Goal: Task Accomplishment & Management: Manage account settings

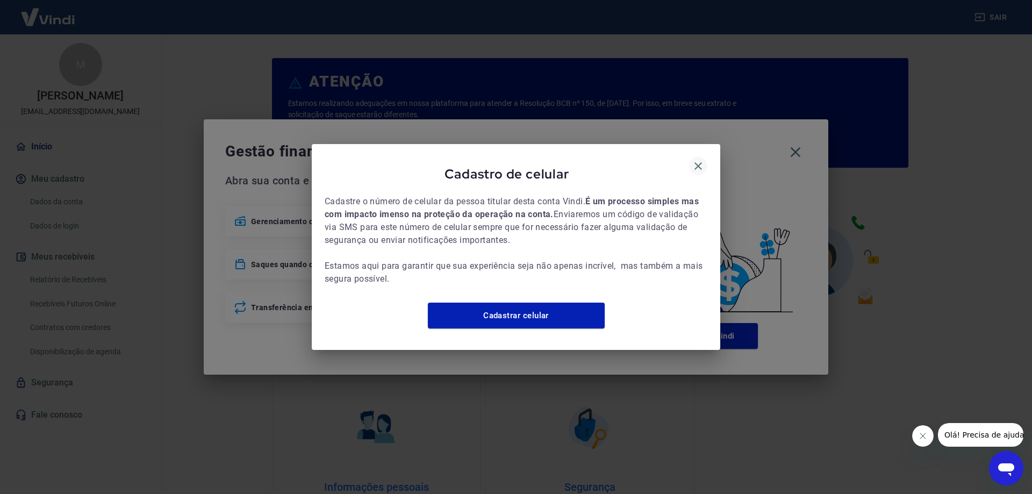
click at [696, 160] on icon "button" at bounding box center [698, 166] width 13 height 13
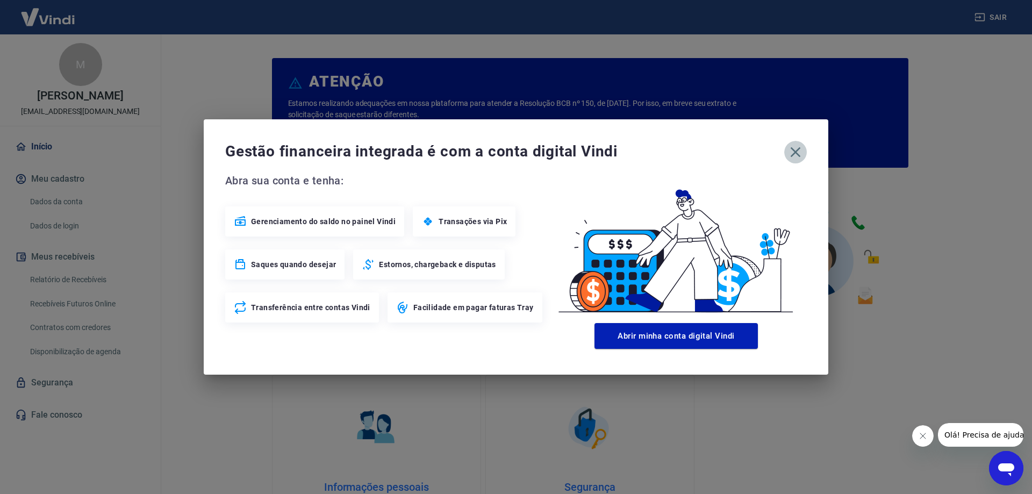
click at [795, 152] on icon "button" at bounding box center [795, 152] width 10 height 10
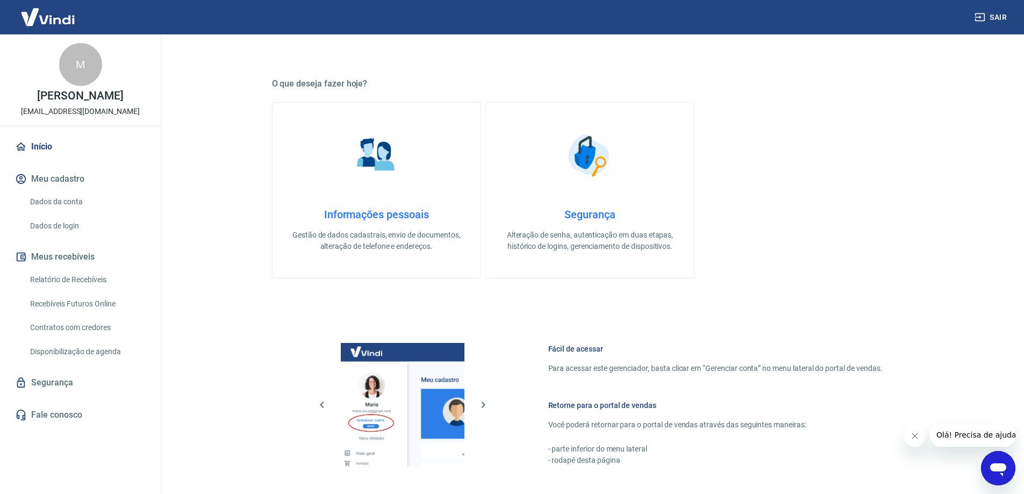
scroll to position [455, 0]
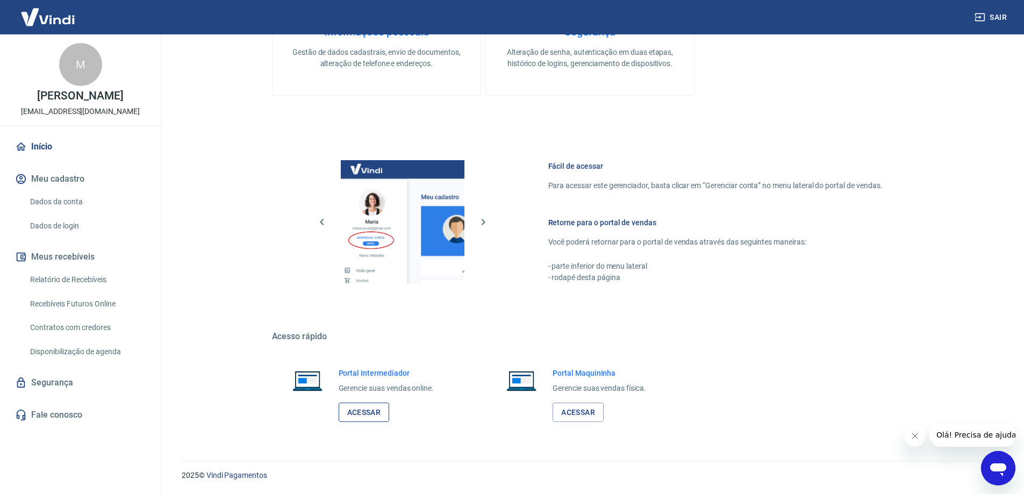
click at [370, 409] on link "Acessar" at bounding box center [364, 412] width 51 height 20
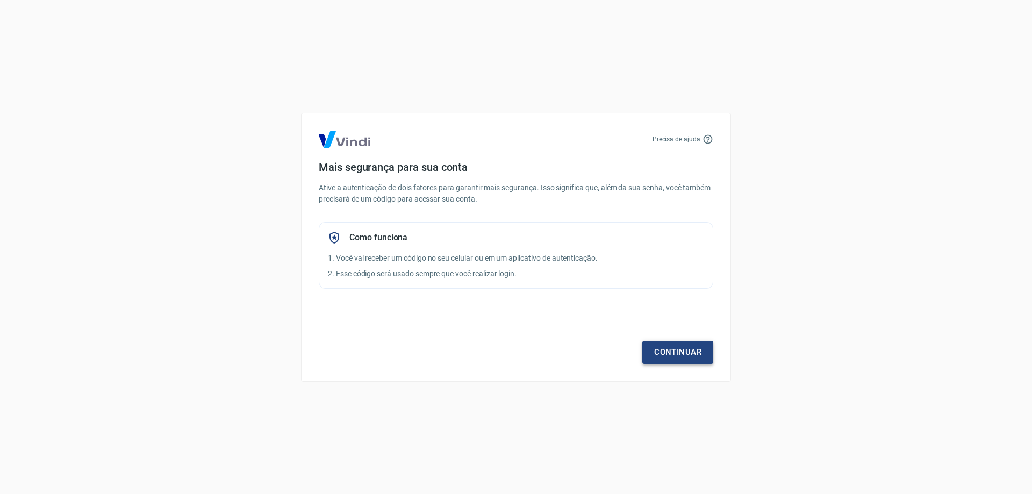
click at [673, 356] on link "Continuar" at bounding box center [677, 352] width 71 height 23
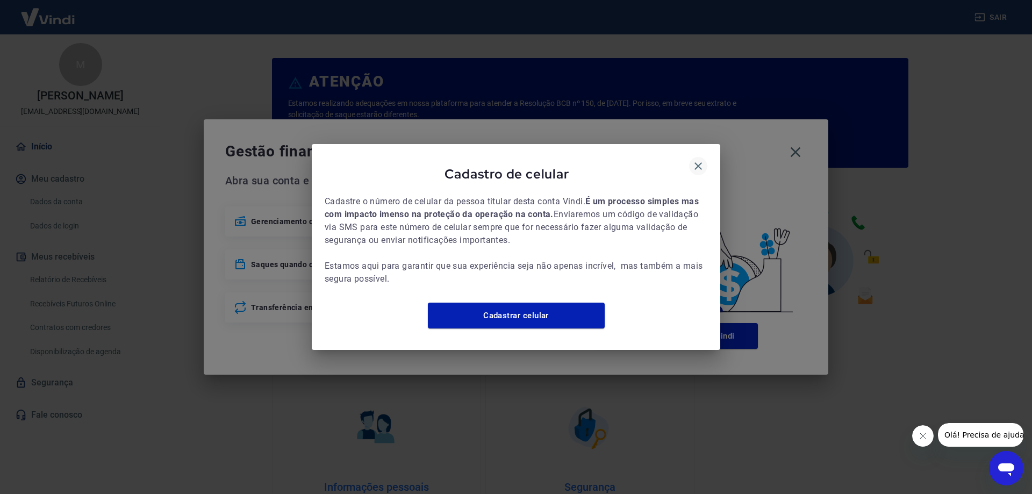
click at [697, 163] on icon "button" at bounding box center [698, 166] width 13 height 13
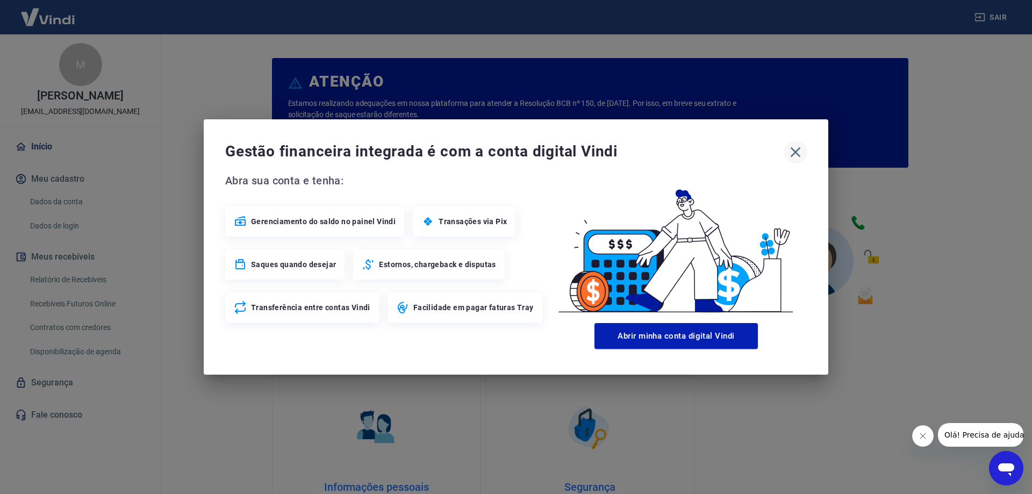
click at [800, 152] on icon "button" at bounding box center [795, 151] width 17 height 17
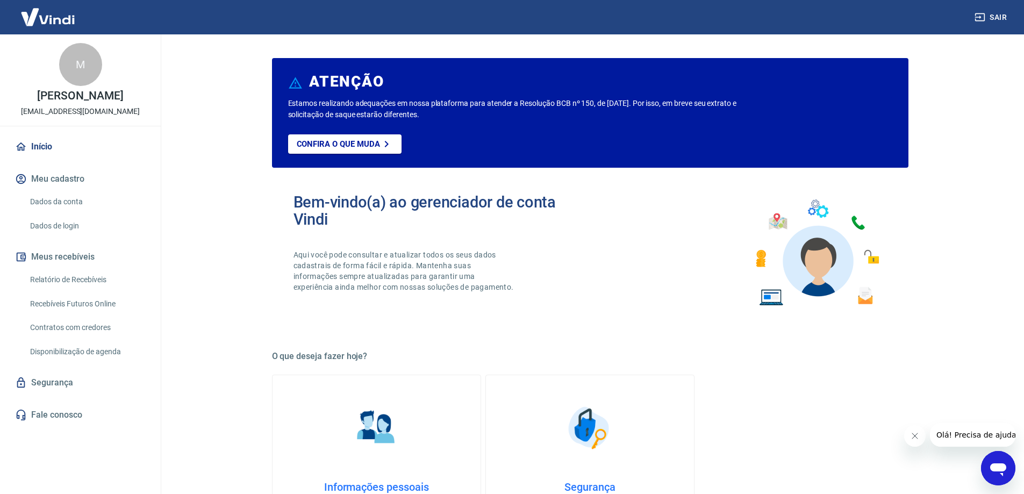
click at [917, 436] on icon "Fechar mensagem da empresa" at bounding box center [914, 435] width 9 height 9
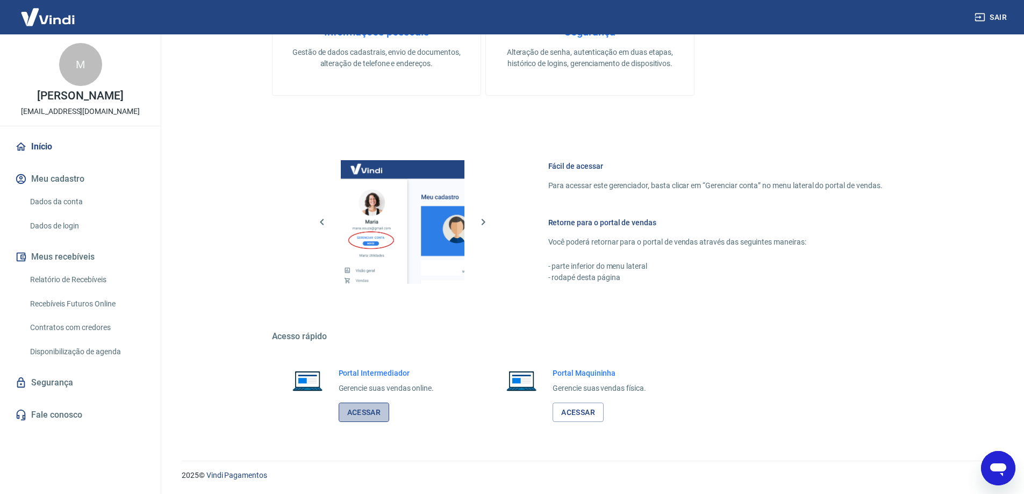
click at [368, 412] on link "Acessar" at bounding box center [364, 412] width 51 height 20
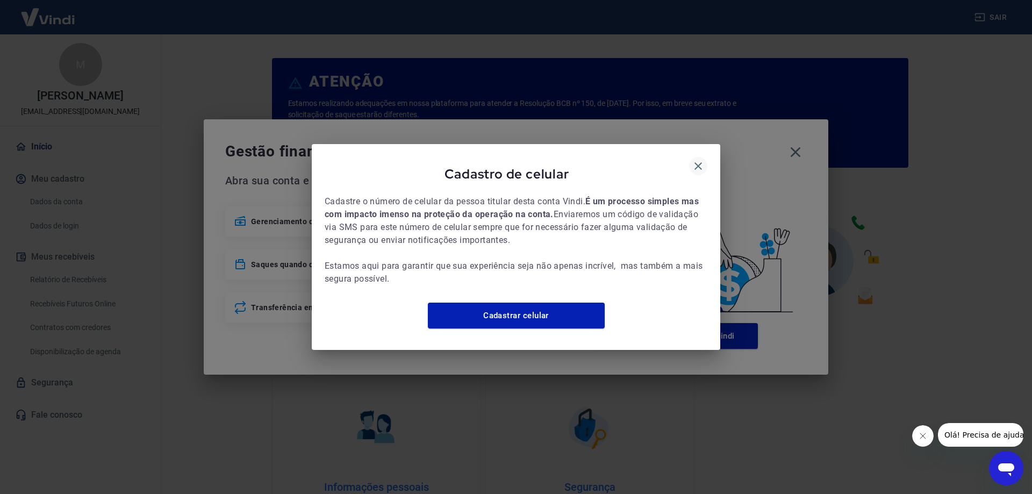
click at [693, 160] on icon "button" at bounding box center [698, 166] width 13 height 13
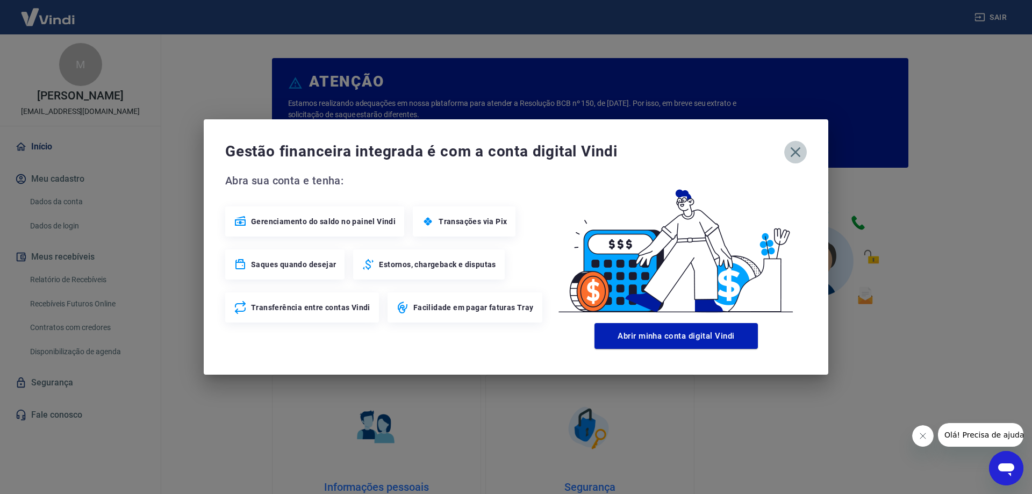
click at [796, 153] on icon "button" at bounding box center [795, 152] width 10 height 10
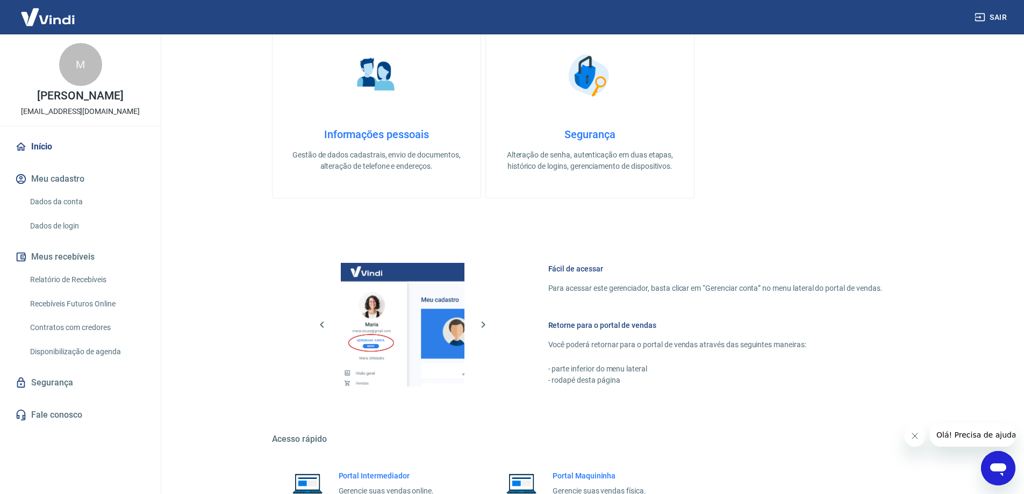
scroll to position [455, 0]
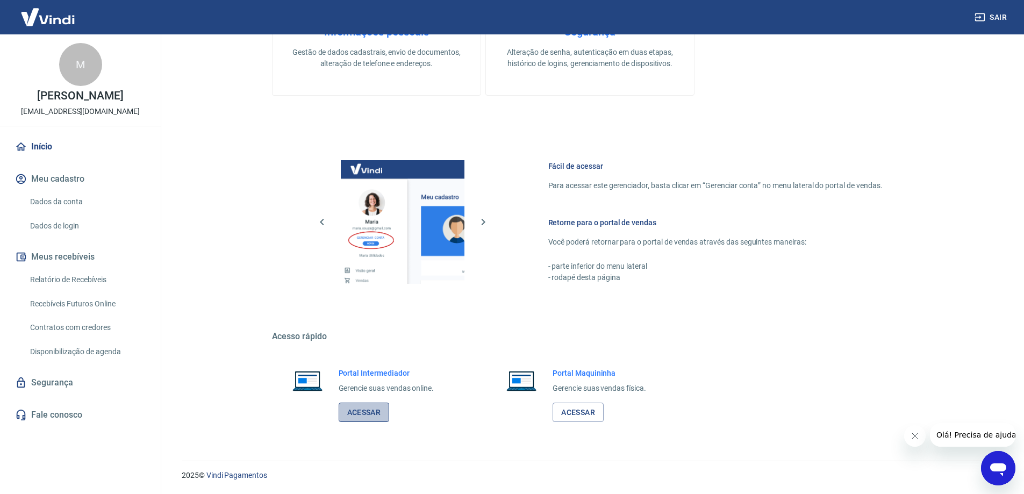
click at [380, 415] on link "Acessar" at bounding box center [364, 412] width 51 height 20
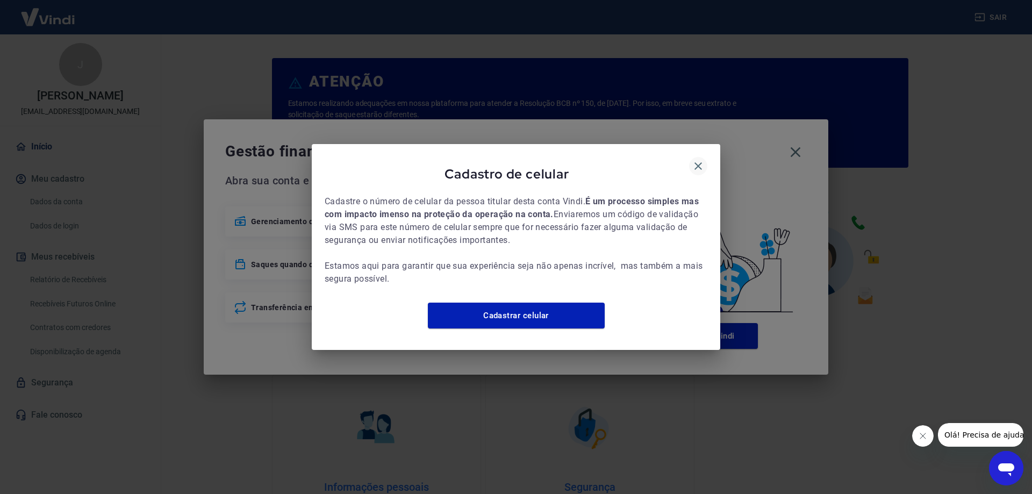
click at [697, 160] on icon "button" at bounding box center [698, 166] width 13 height 13
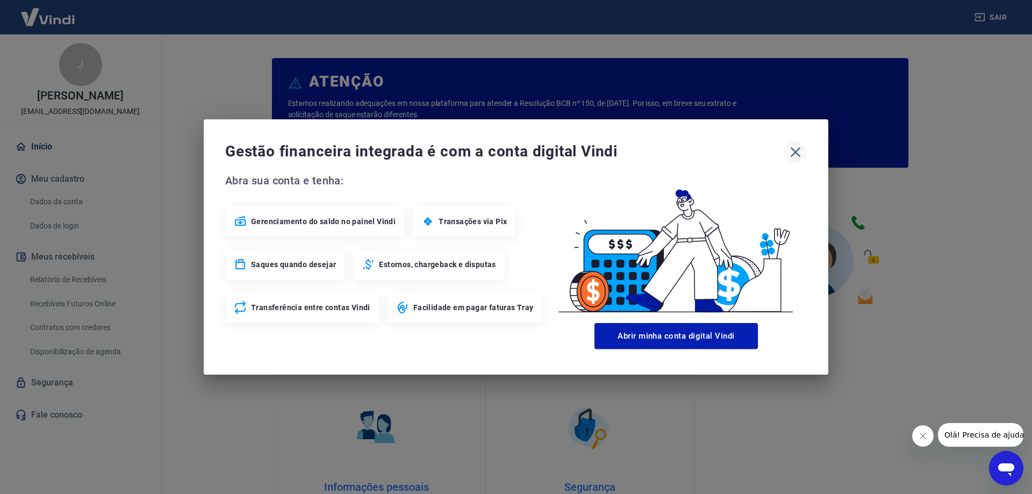
click at [791, 149] on icon "button" at bounding box center [795, 151] width 17 height 17
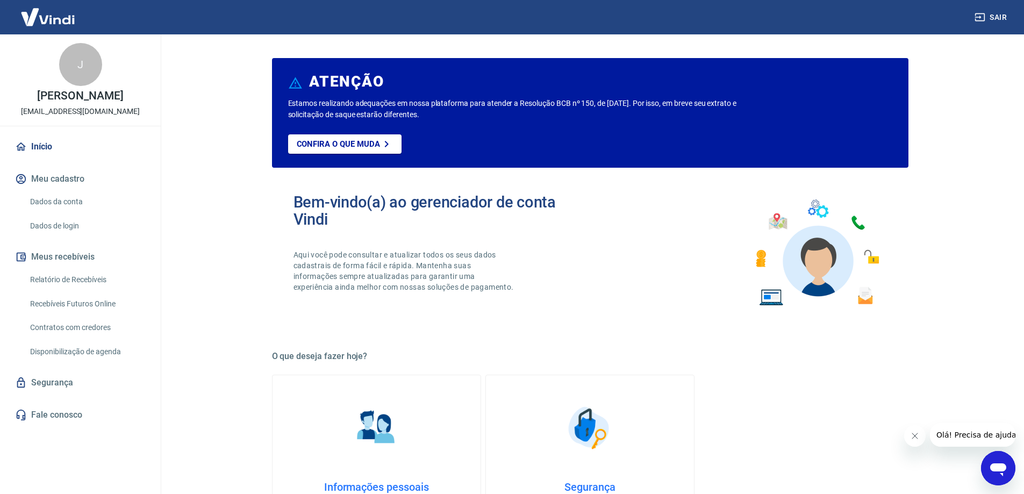
click at [910, 433] on icon "Fechar mensagem da empresa" at bounding box center [914, 435] width 9 height 9
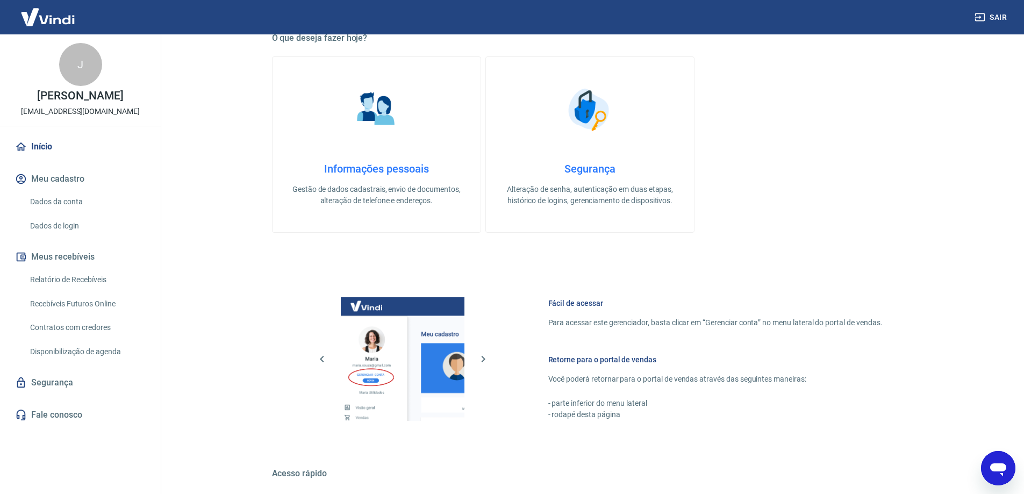
scroll to position [455, 0]
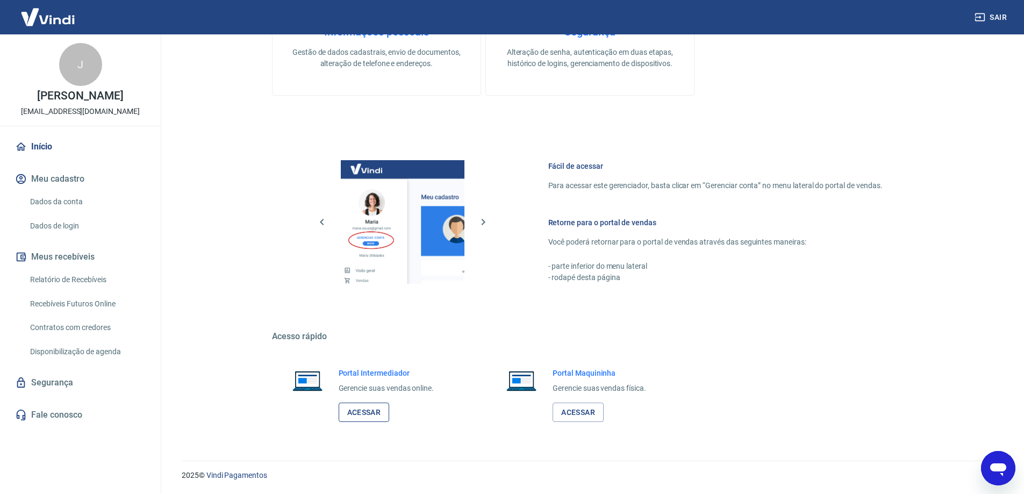
click at [383, 407] on link "Acessar" at bounding box center [364, 412] width 51 height 20
